Goal: Information Seeking & Learning: Learn about a topic

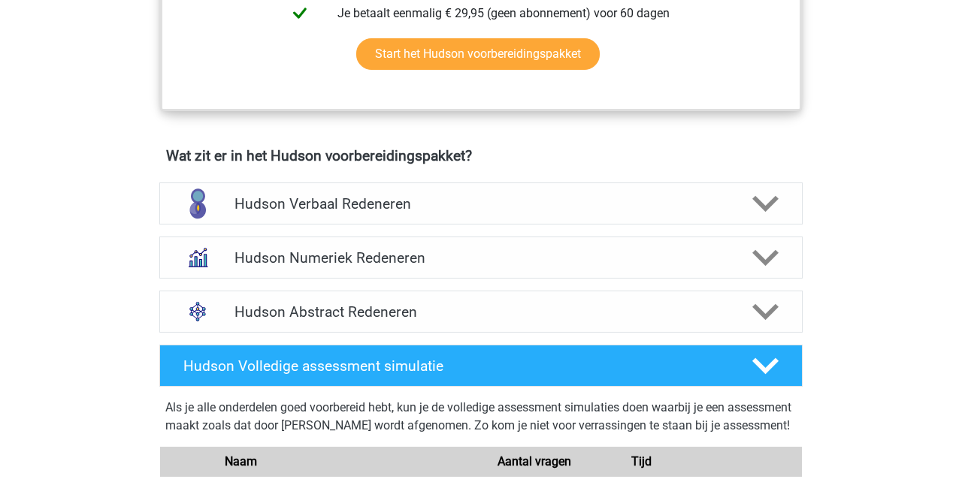
scroll to position [832, 0]
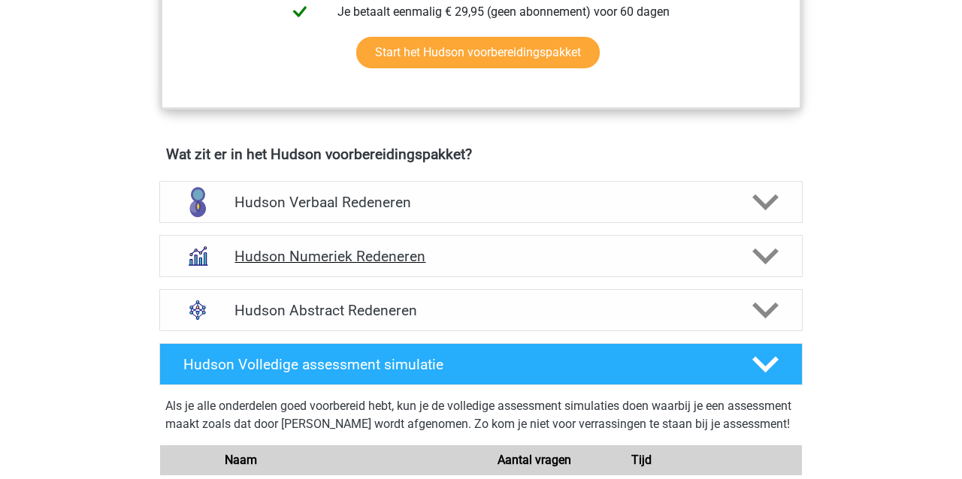
click at [394, 250] on h4 "Hudson Numeriek Redeneren" at bounding box center [480, 256] width 492 height 17
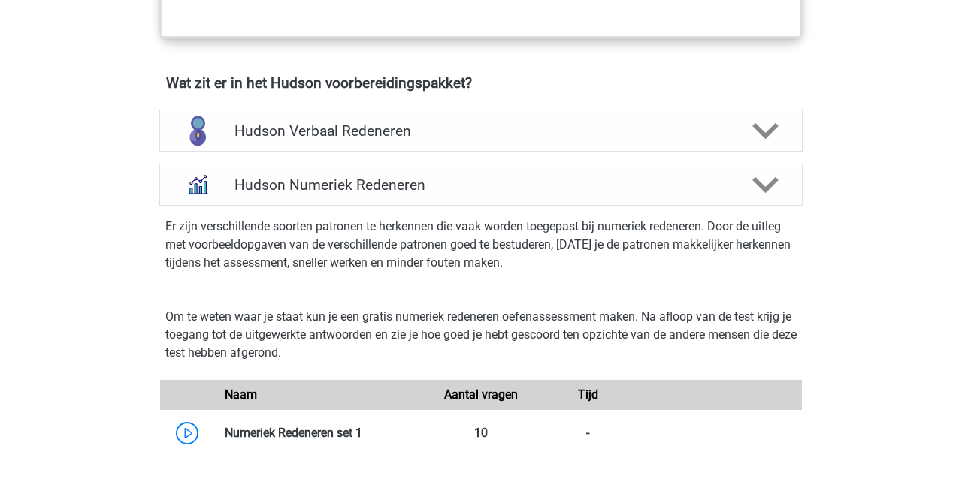
scroll to position [1095, 0]
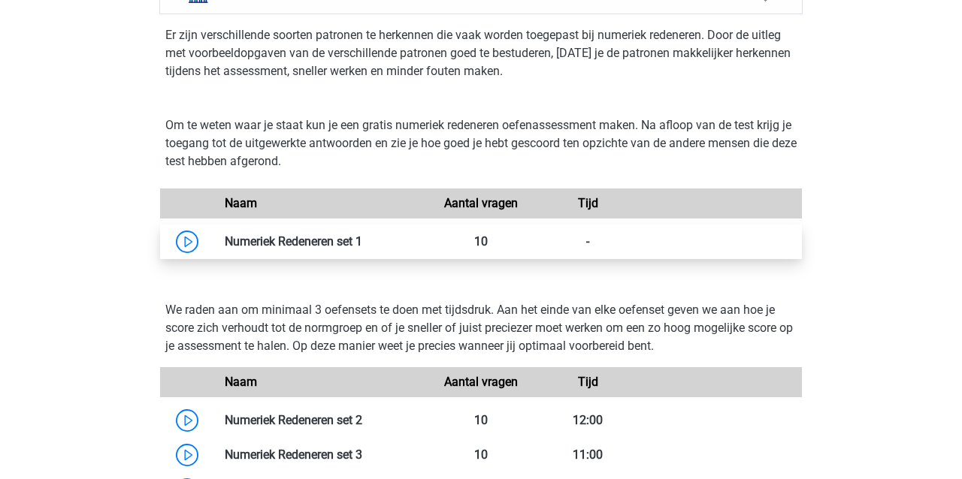
click at [362, 240] on link at bounding box center [362, 241] width 0 height 14
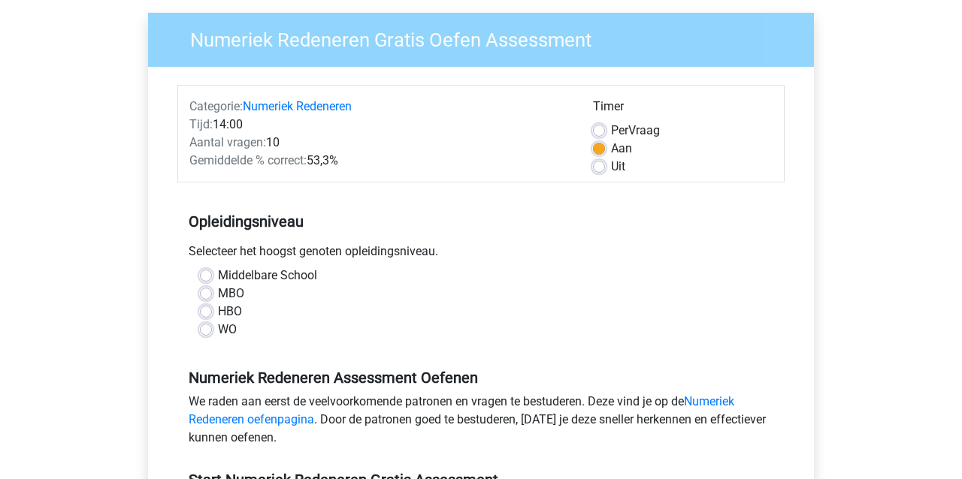
scroll to position [112, 0]
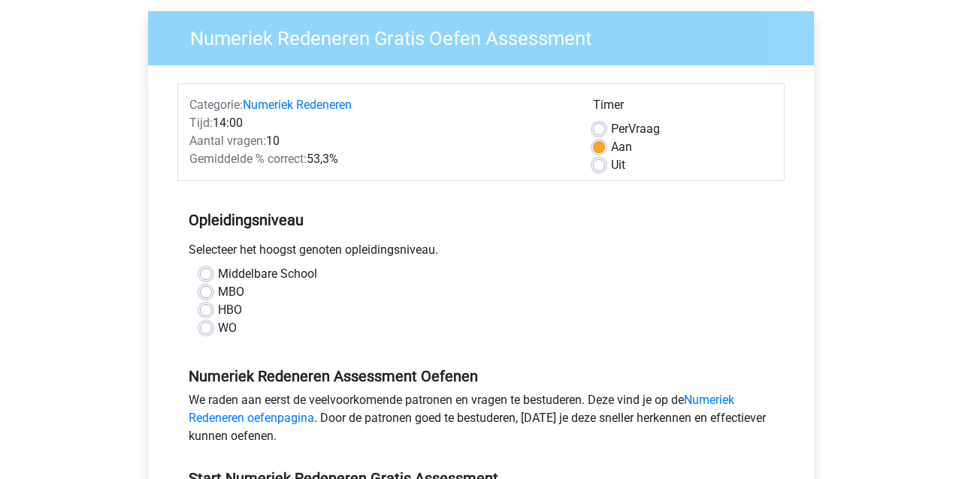
click at [611, 168] on label "Uit" at bounding box center [618, 165] width 14 height 18
click at [601, 168] on input "Uit" at bounding box center [599, 163] width 12 height 15
radio input "true"
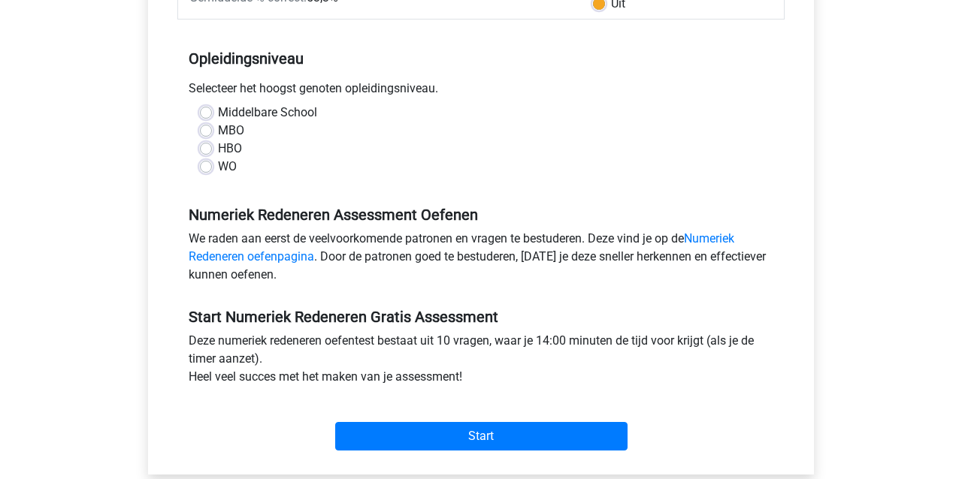
scroll to position [274, 0]
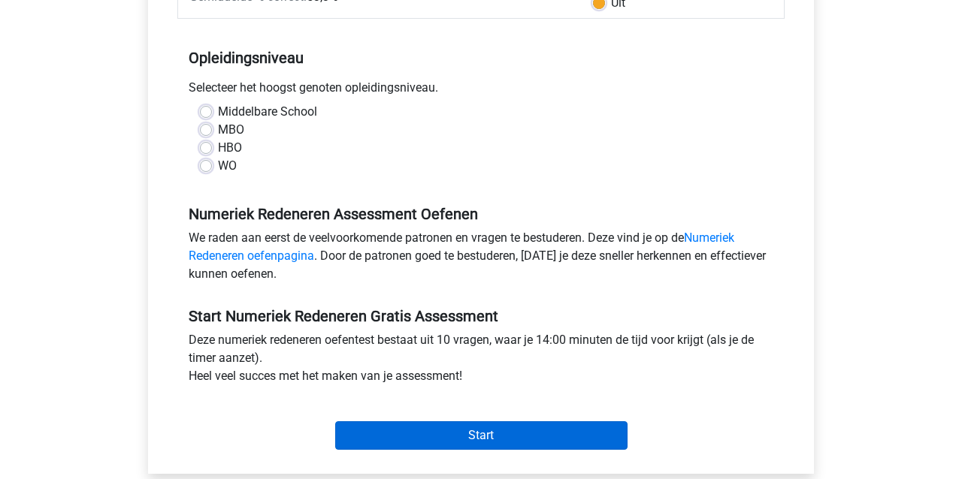
click at [528, 434] on input "Start" at bounding box center [481, 436] width 292 height 29
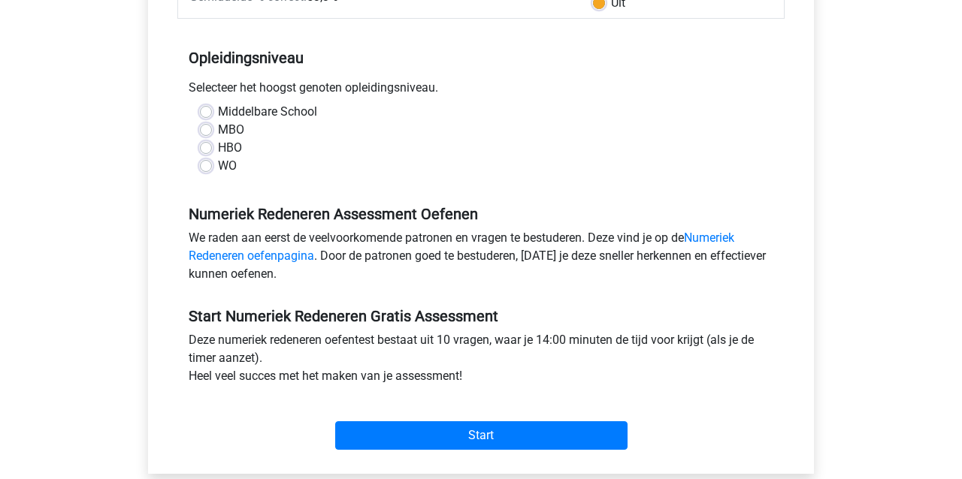
click at [230, 128] on label "MBO" at bounding box center [231, 130] width 26 height 18
click at [212, 128] on input "MBO" at bounding box center [206, 128] width 12 height 15
radio input "true"
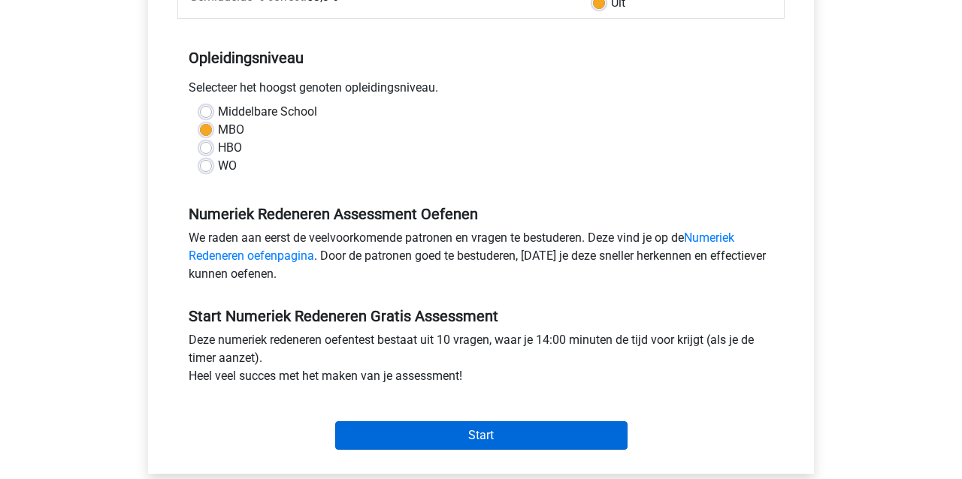
click at [500, 433] on input "Start" at bounding box center [481, 436] width 292 height 29
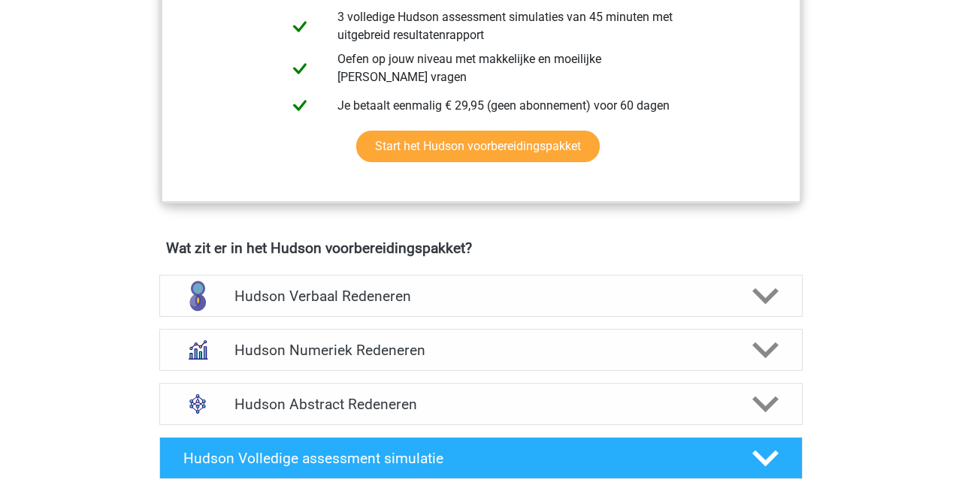
scroll to position [738, 0]
click at [430, 396] on h4 "Hudson Abstract Redeneren" at bounding box center [480, 404] width 492 height 17
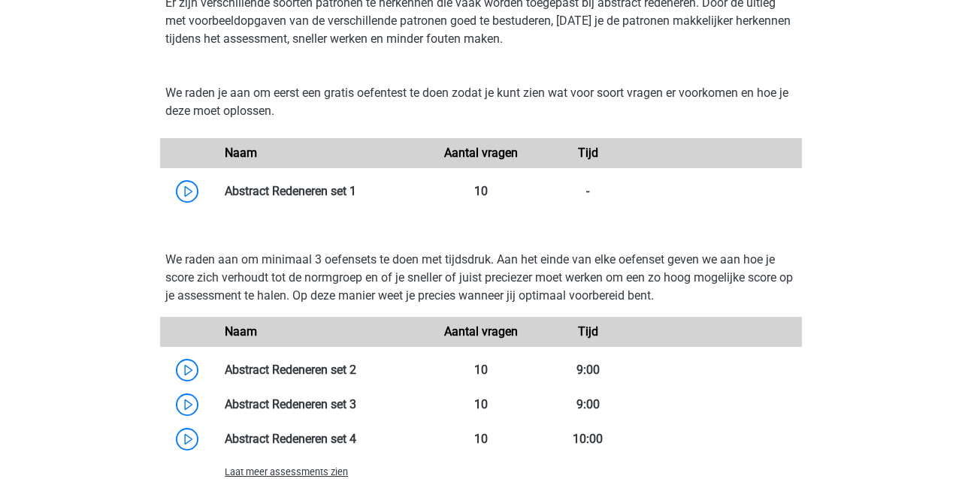
scroll to position [1183, 0]
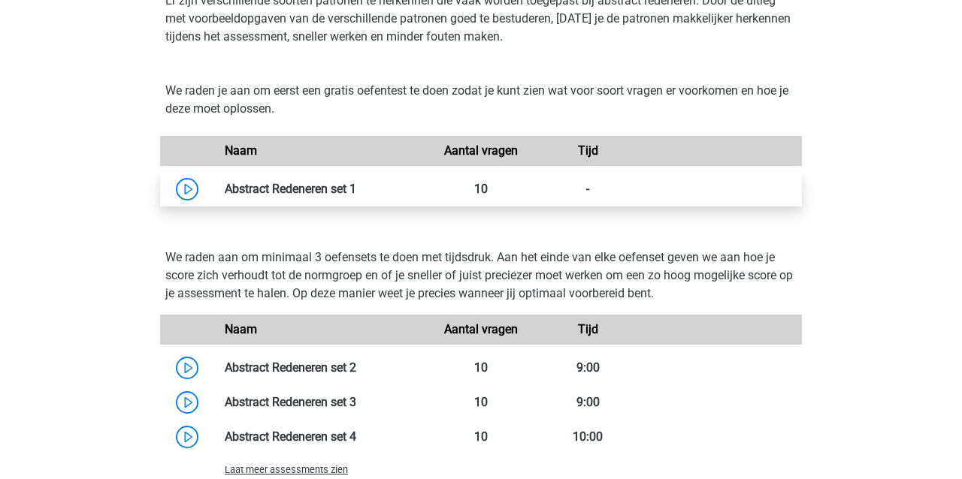
click at [356, 187] on link at bounding box center [356, 189] width 0 height 14
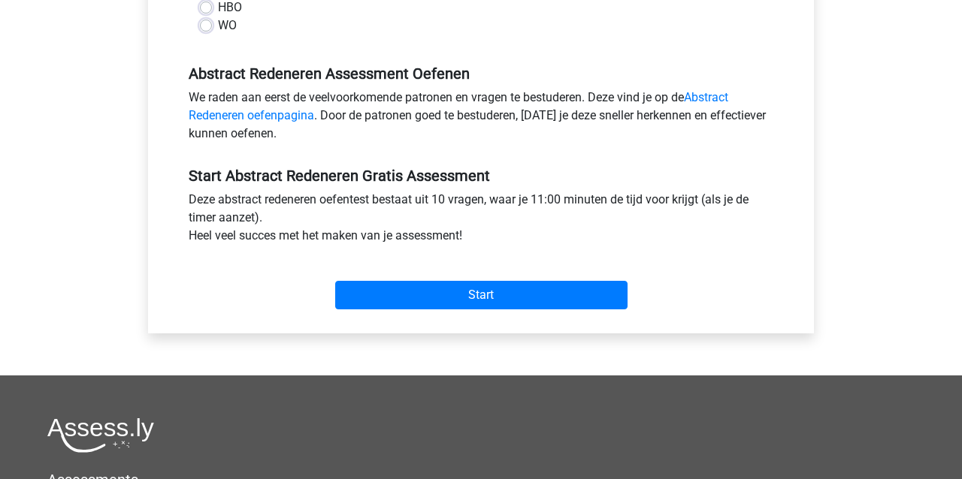
scroll to position [416, 0]
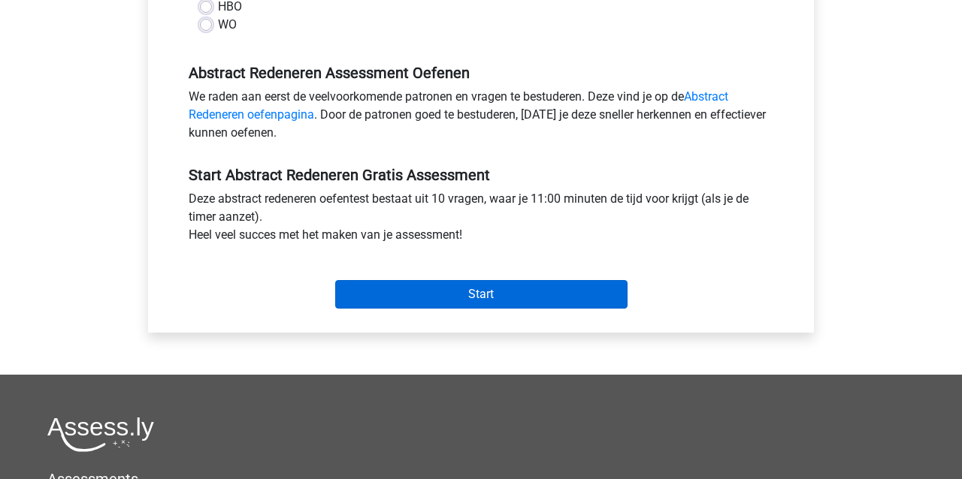
click at [375, 285] on input "Start" at bounding box center [481, 294] width 292 height 29
